Goal: Information Seeking & Learning: Learn about a topic

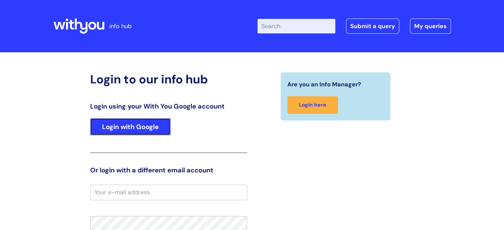
click at [128, 128] on link "Login with Google" at bounding box center [130, 126] width 80 height 17
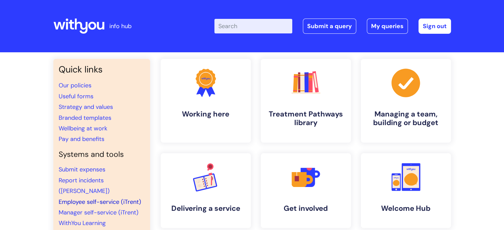
click at [96, 198] on link "Employee self-service (iTrent)" at bounding box center [100, 202] width 82 height 8
click at [86, 139] on link "Pay and benefits" at bounding box center [82, 139] width 46 height 8
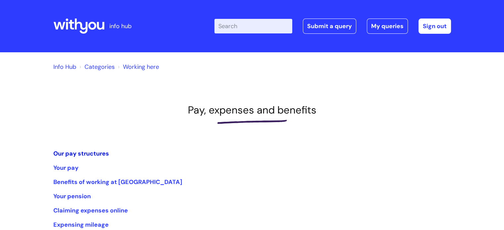
click at [82, 154] on link "Our pay structures" at bounding box center [81, 154] width 56 height 8
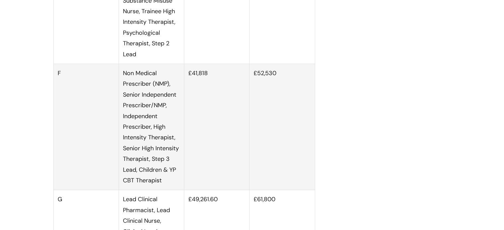
scroll to position [944, 0]
